Goal: Transaction & Acquisition: Purchase product/service

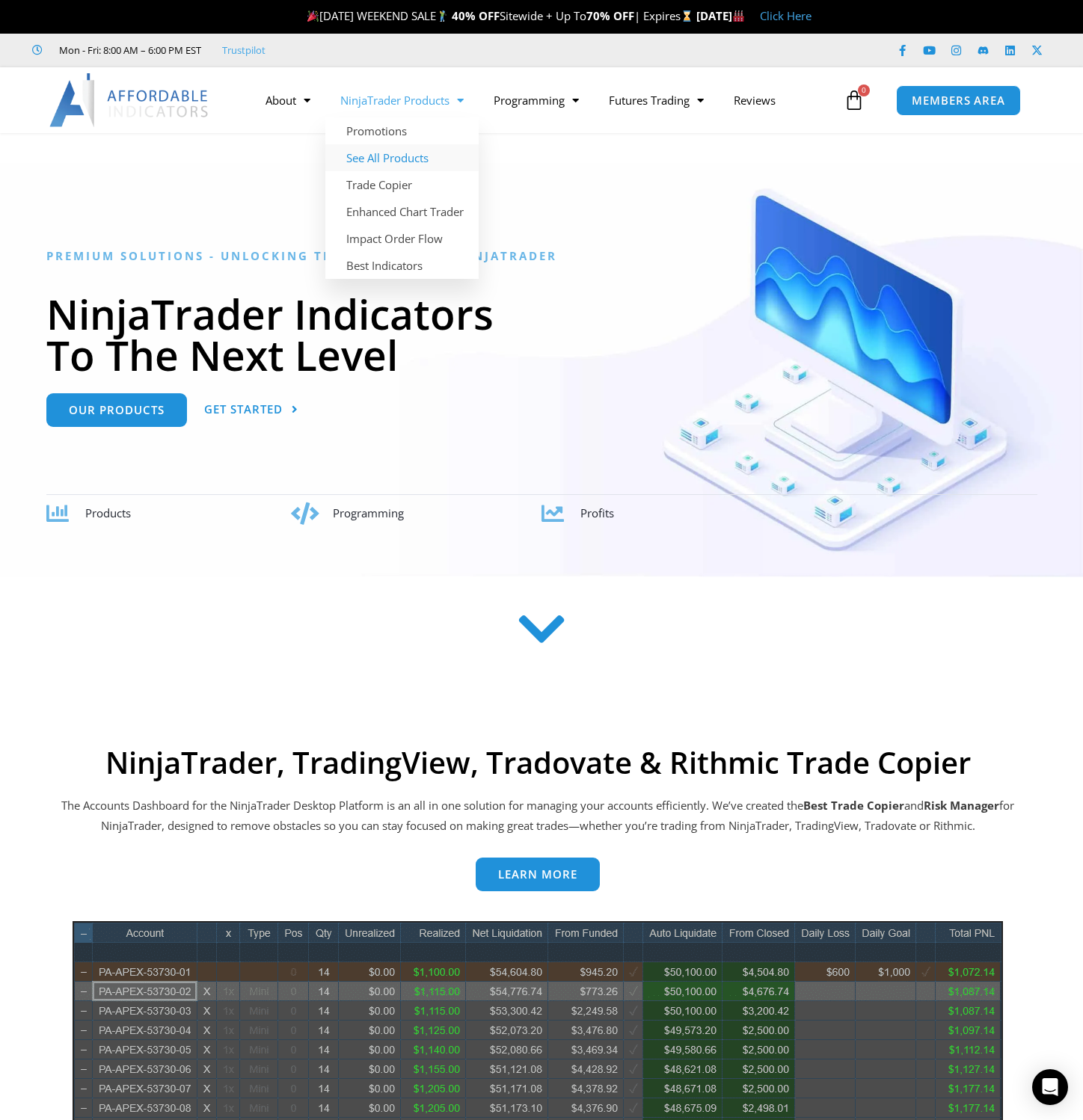
click at [385, 161] on link "See All Products" at bounding box center [402, 158] width 153 height 27
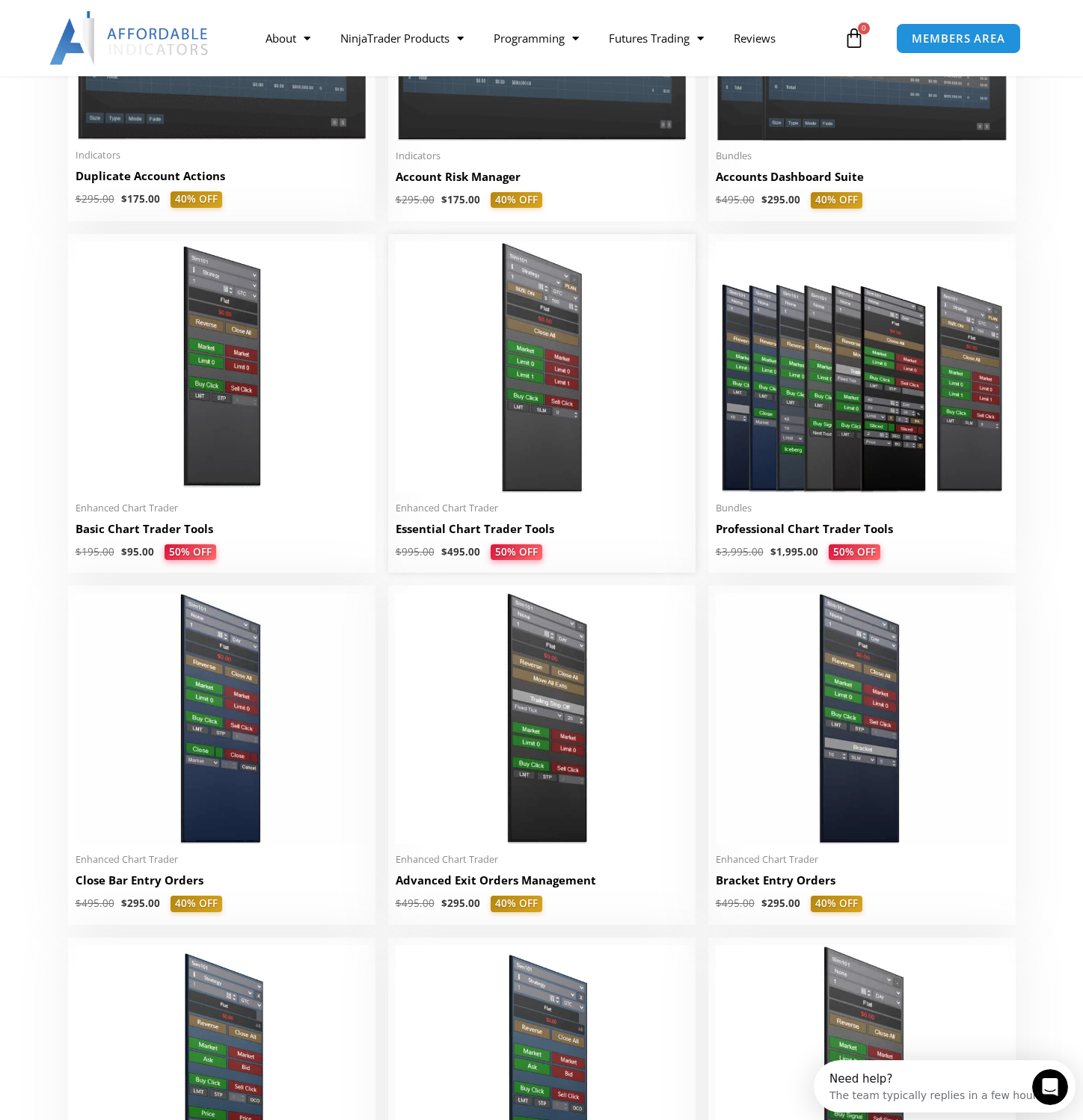
click at [519, 439] on img at bounding box center [541, 367] width 292 height 251
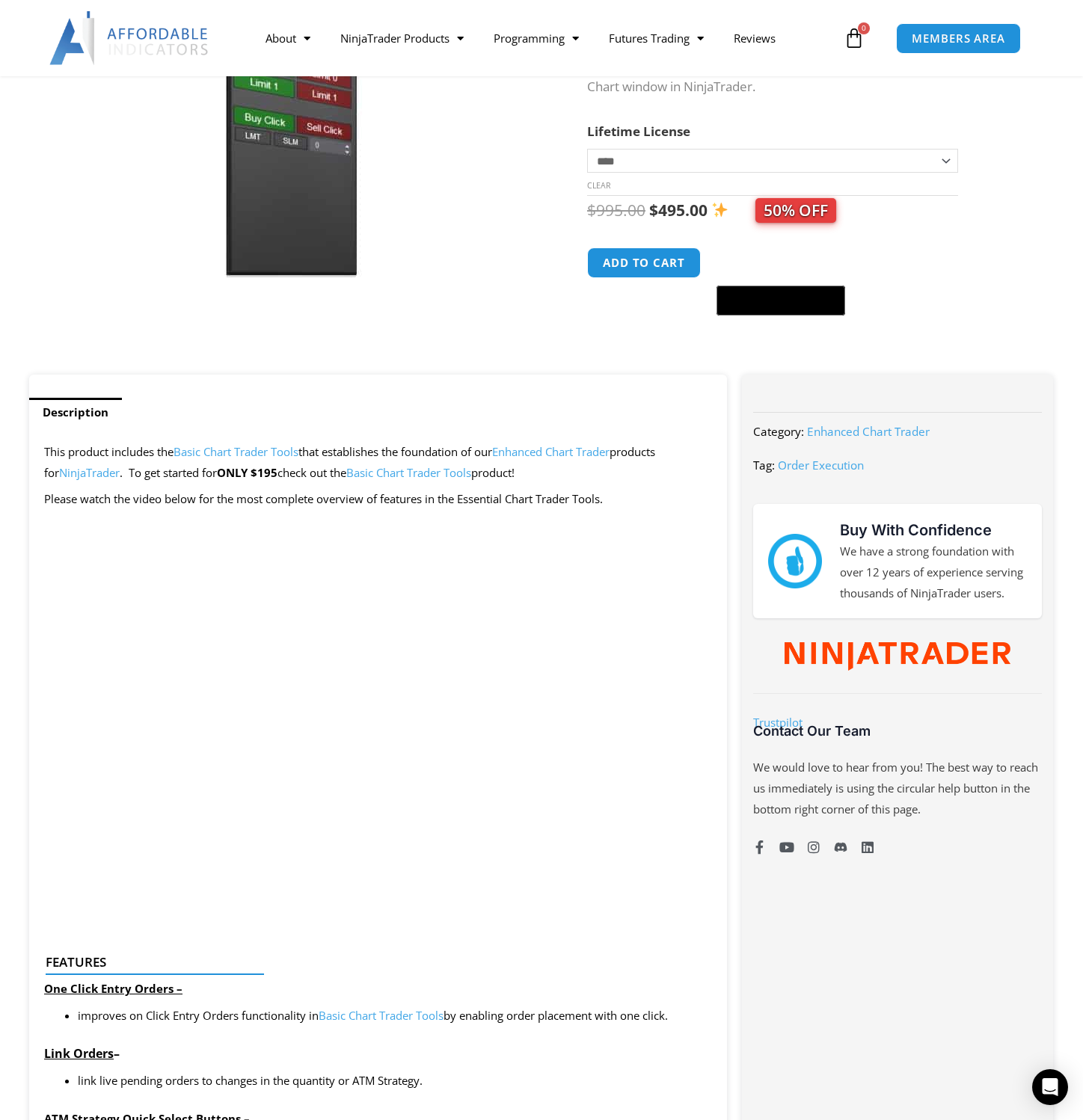
scroll to position [299, 0]
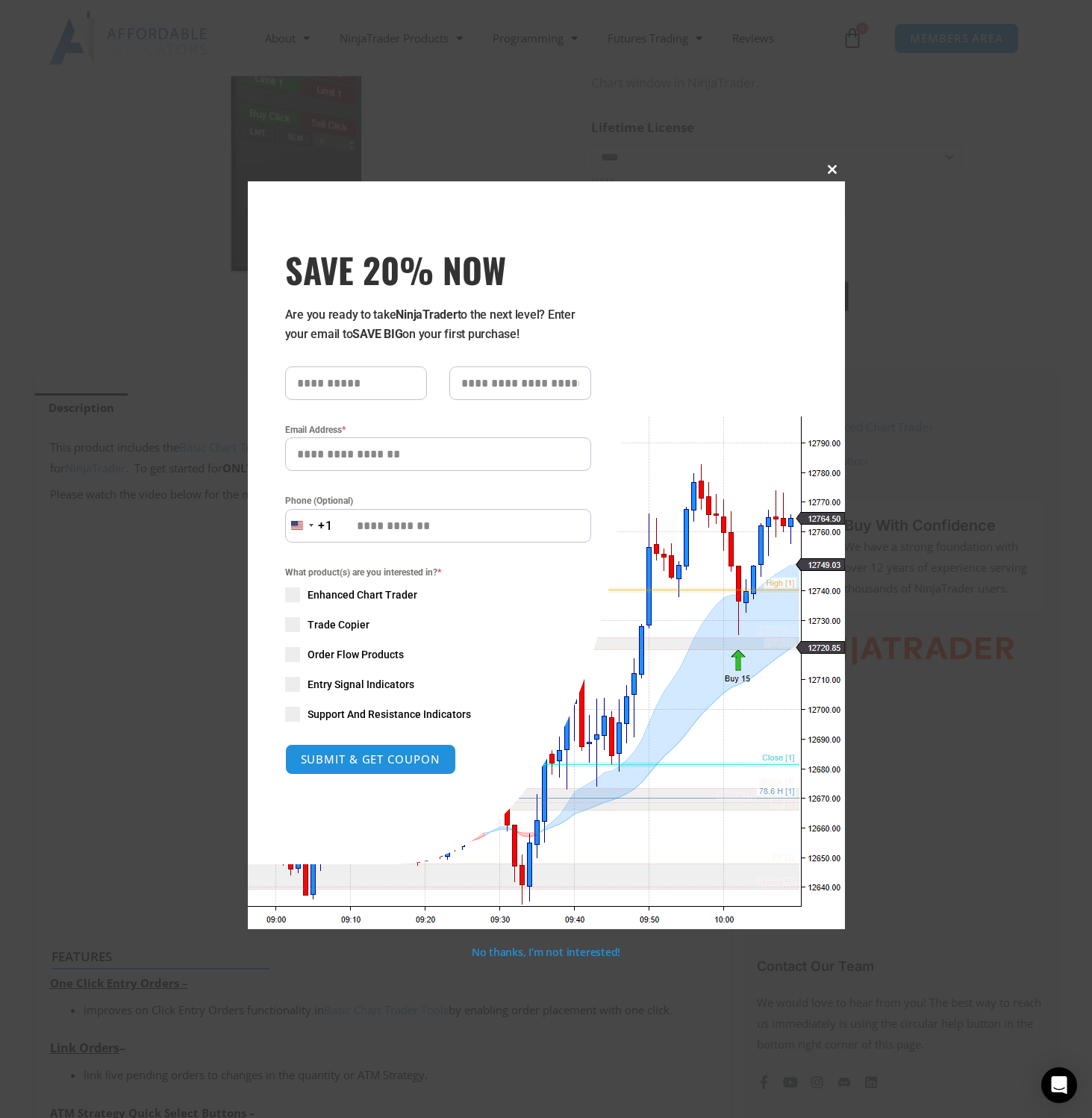
click at [835, 168] on span at bounding box center [833, 169] width 24 height 9
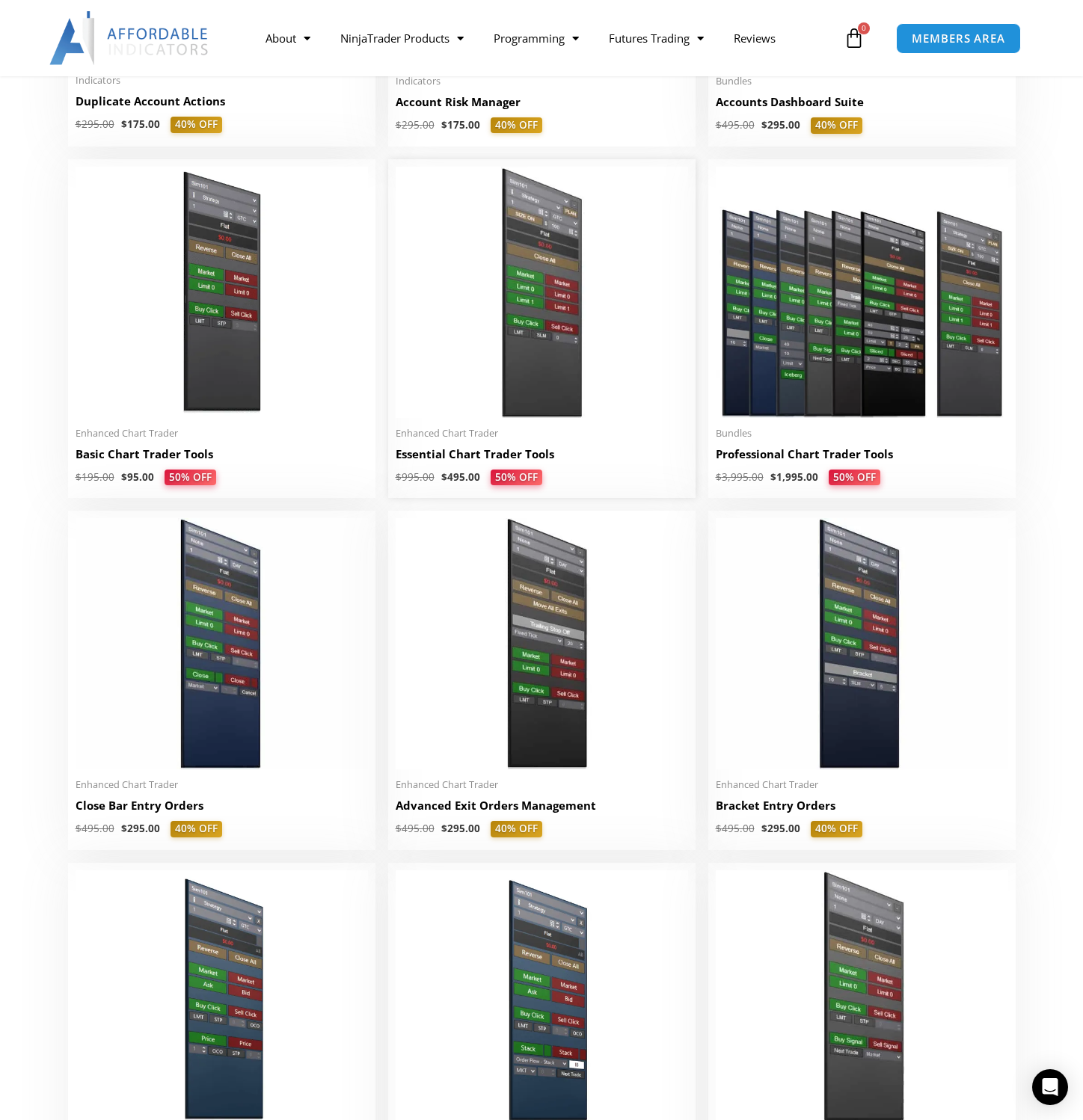
scroll to position [573, 0]
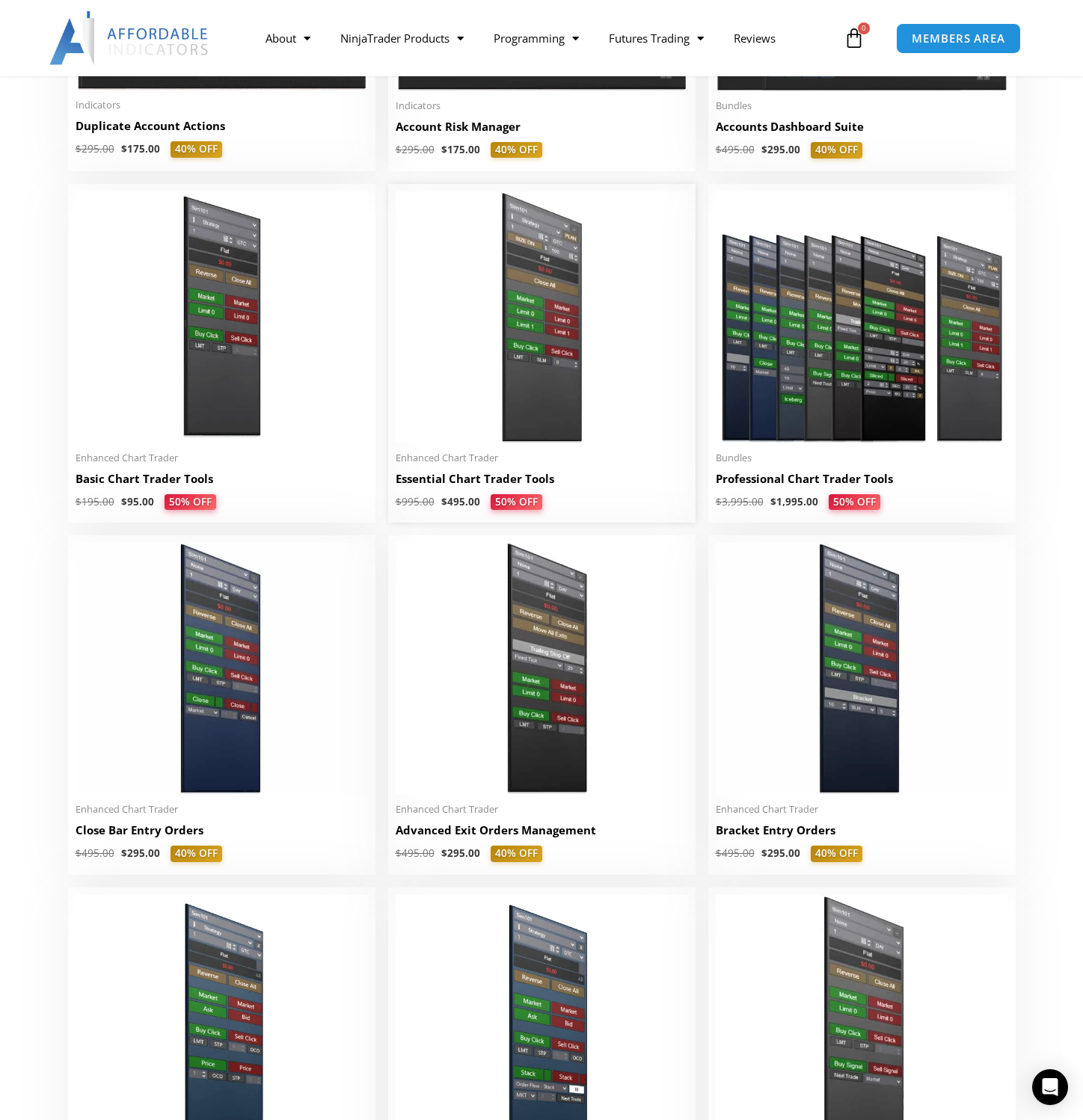
click at [515, 397] on img at bounding box center [541, 317] width 292 height 251
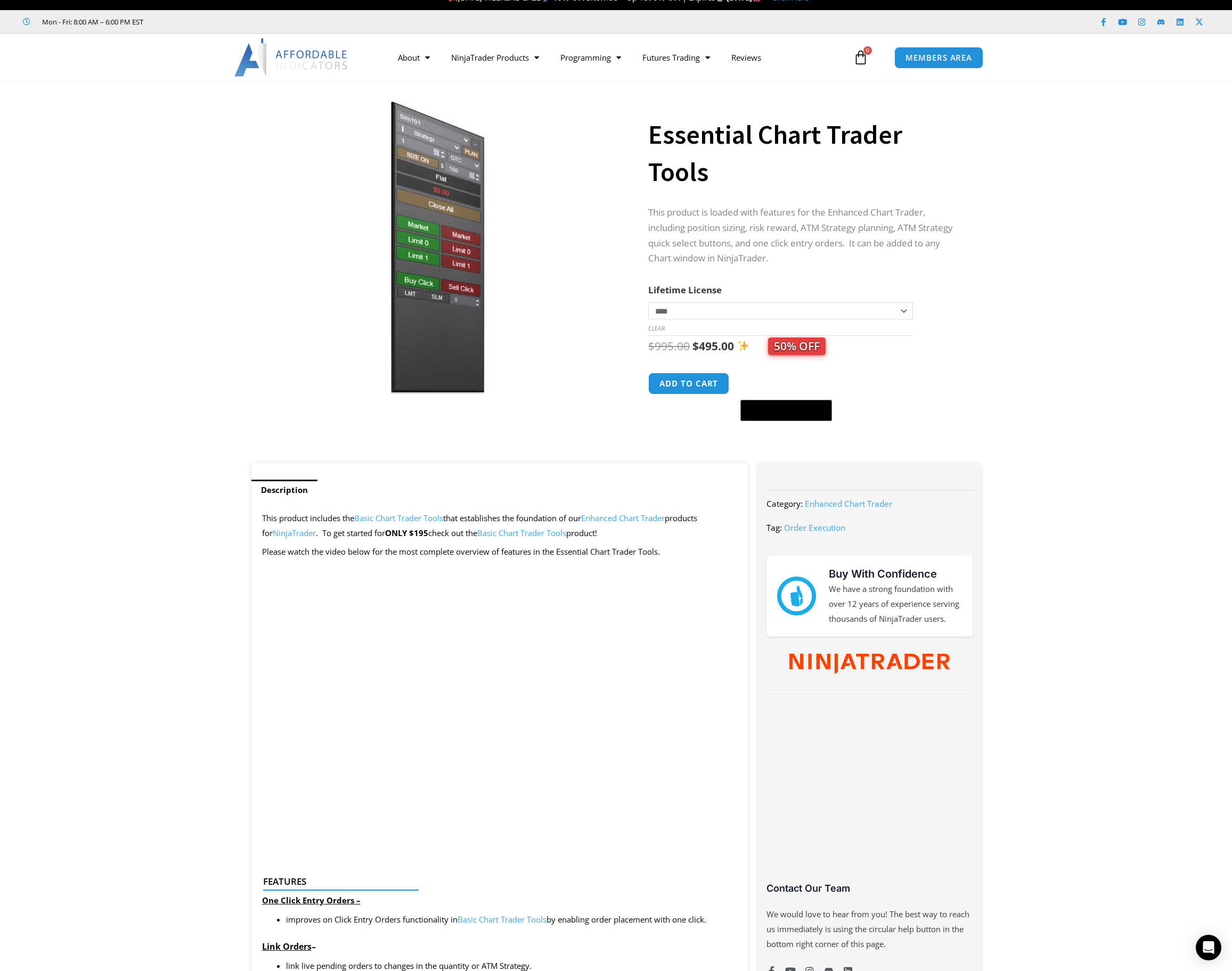
scroll to position [18, 0]
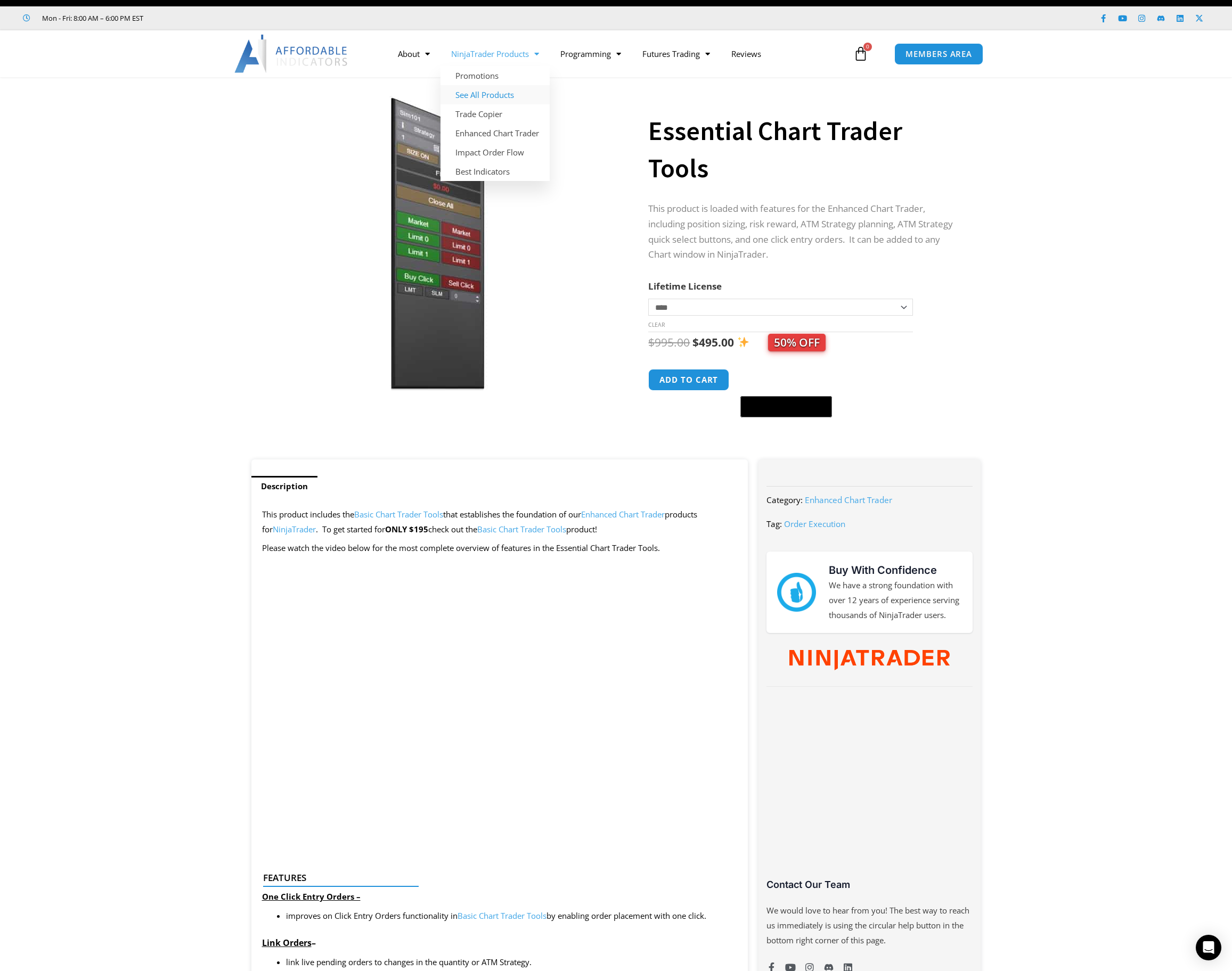
click at [479, 95] on link "See All Products" at bounding box center [495, 95] width 109 height 19
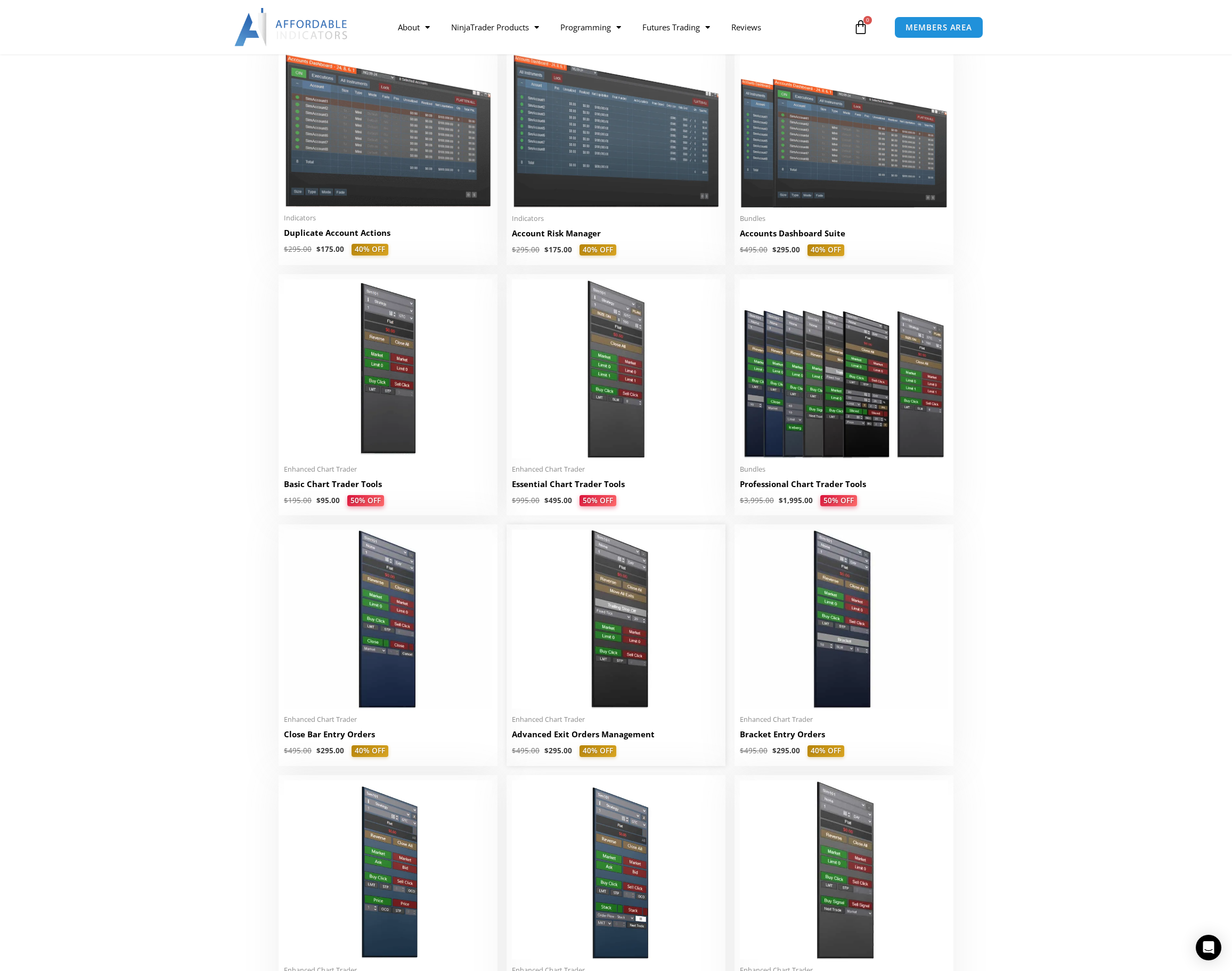
scroll to position [266, 0]
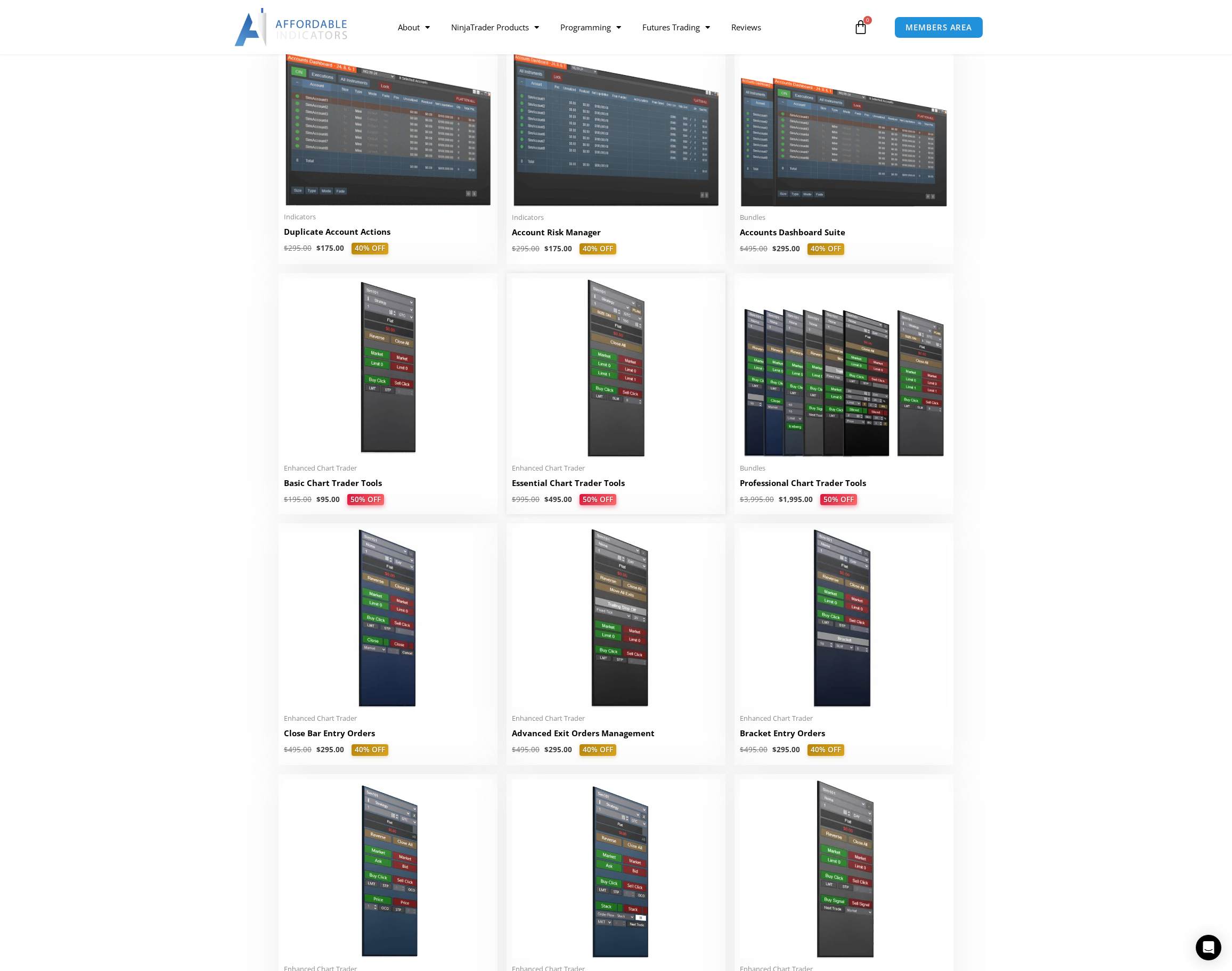
click at [608, 403] on img at bounding box center [616, 367] width 208 height 179
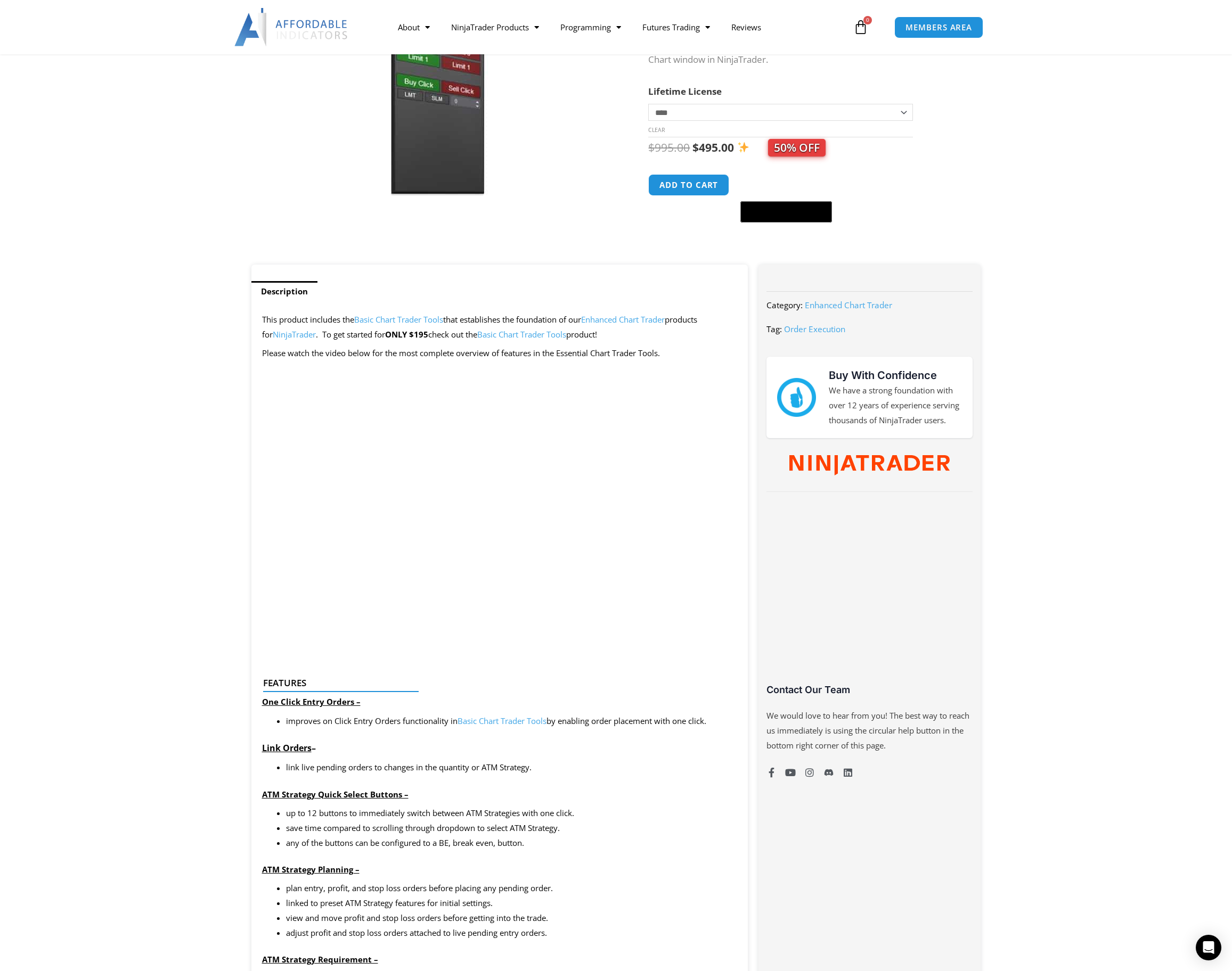
scroll to position [213, 0]
